Goal: Information Seeking & Learning: Learn about a topic

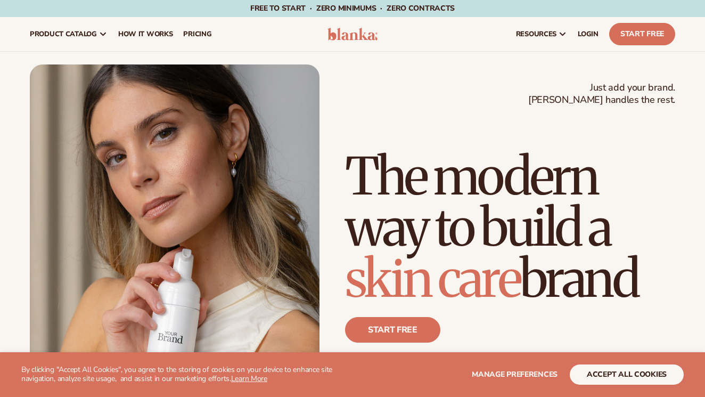
click at [602, 374] on button "accept all cookies" at bounding box center [627, 374] width 114 height 20
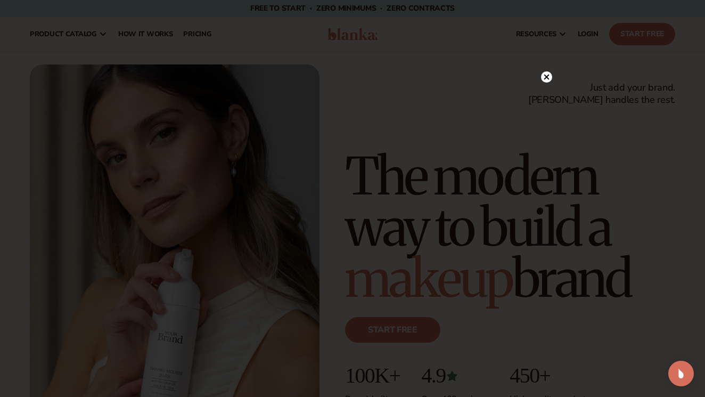
click at [546, 77] on icon at bounding box center [546, 77] width 5 height 5
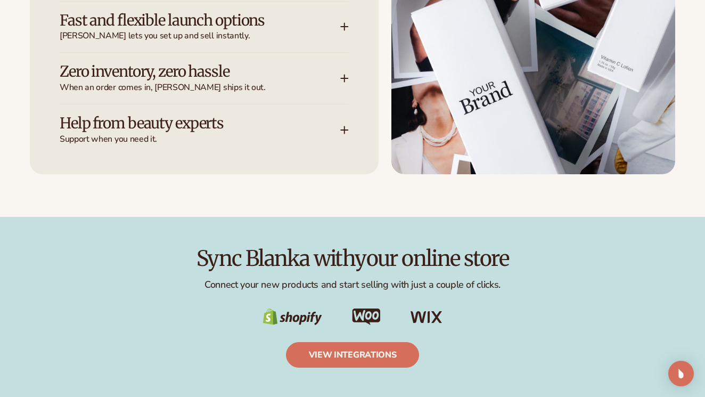
scroll to position [1551, 0]
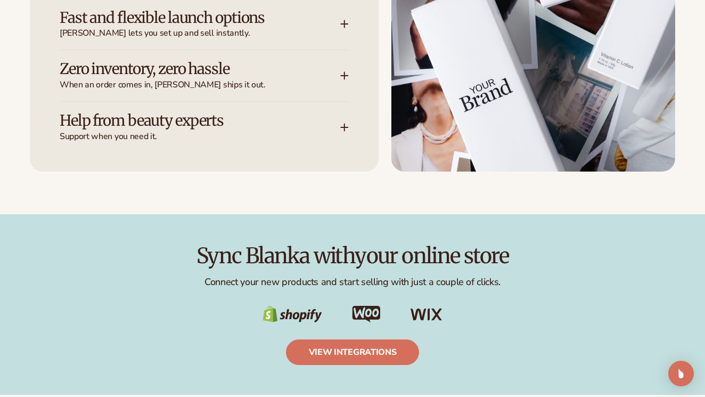
click at [346, 123] on icon at bounding box center [344, 127] width 9 height 9
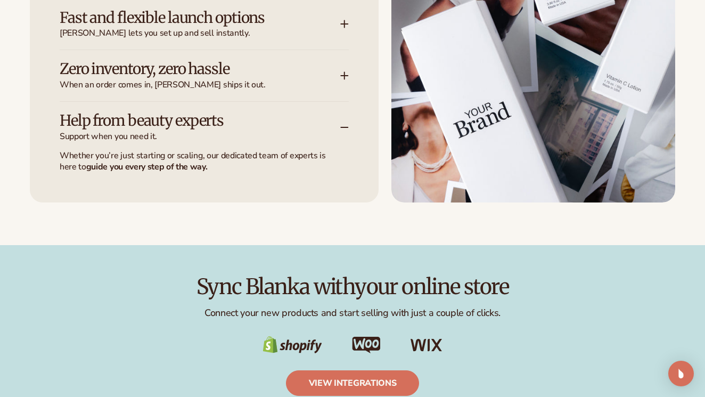
click at [343, 123] on icon at bounding box center [344, 127] width 9 height 9
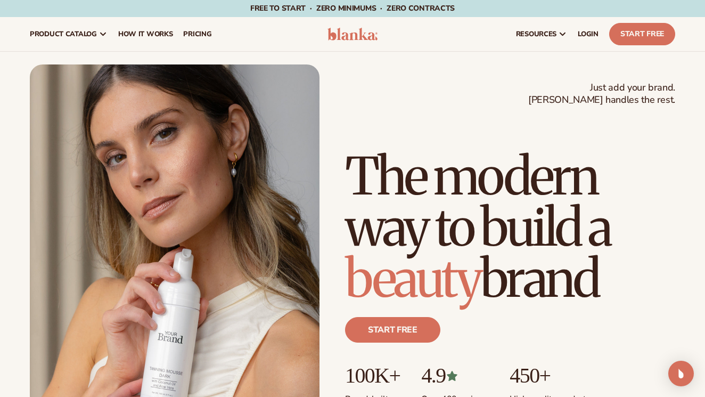
scroll to position [0, 0]
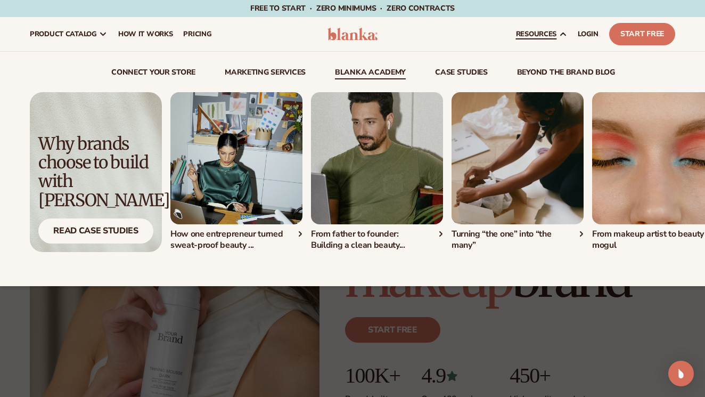
click at [378, 70] on link "Blanka Academy" at bounding box center [370, 74] width 71 height 11
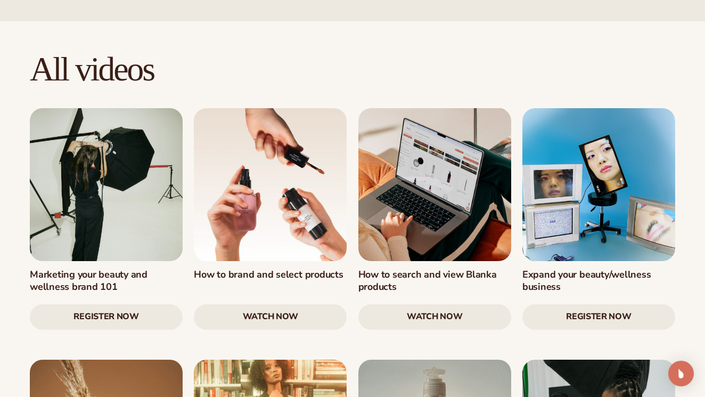
scroll to position [1002, 0]
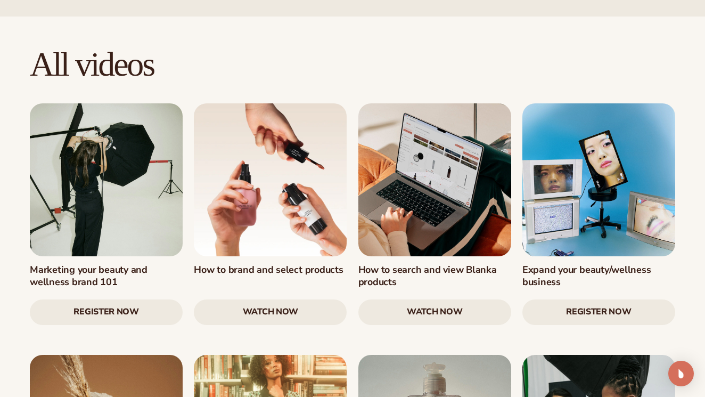
click at [235, 299] on link "watch now" at bounding box center [270, 312] width 153 height 26
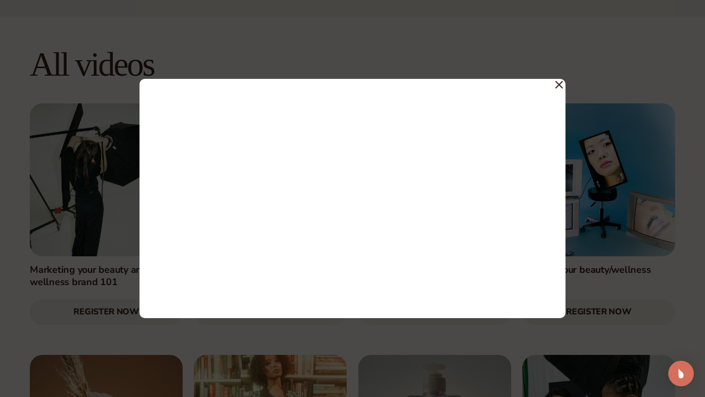
click at [558, 84] on icon at bounding box center [559, 84] width 6 height 6
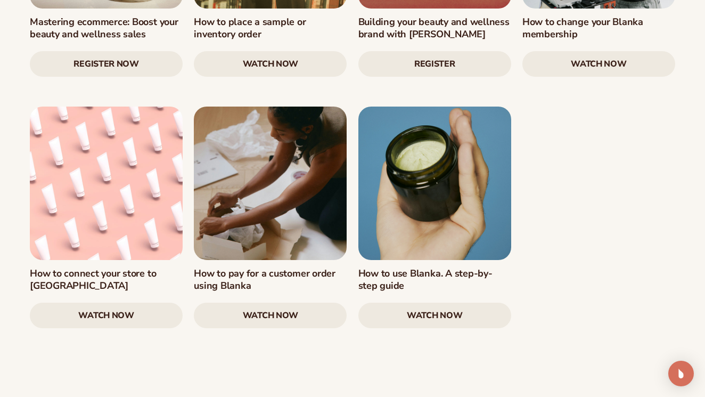
scroll to position [1890, 0]
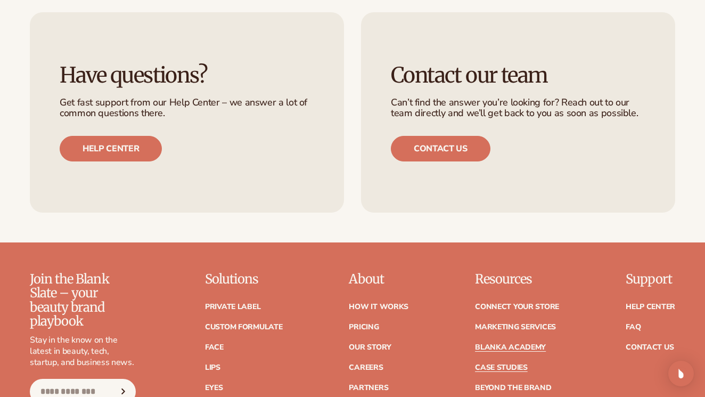
click at [504, 364] on link "Case Studies" at bounding box center [501, 367] width 53 height 7
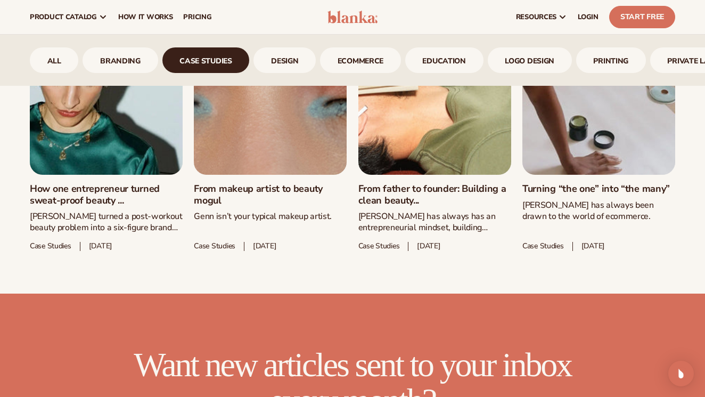
scroll to position [561, 0]
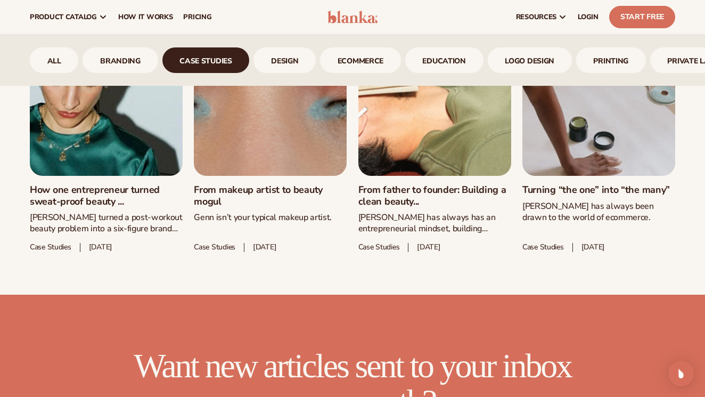
click at [218, 187] on link "From makeup artist to beauty mogul" at bounding box center [270, 195] width 153 height 23
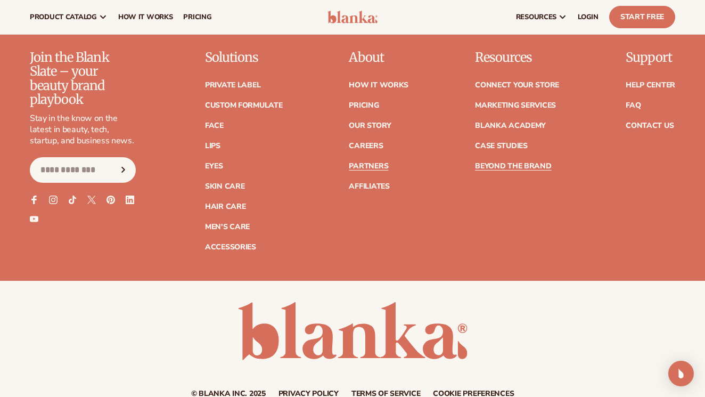
scroll to position [2902, 0]
